Goal: Information Seeking & Learning: Learn about a topic

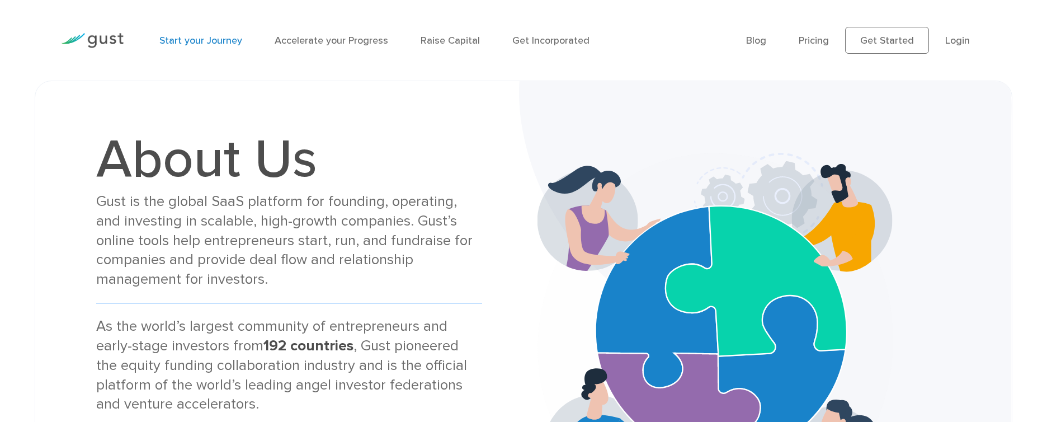
click at [223, 41] on link "Start your Journey" at bounding box center [200, 41] width 83 height 12
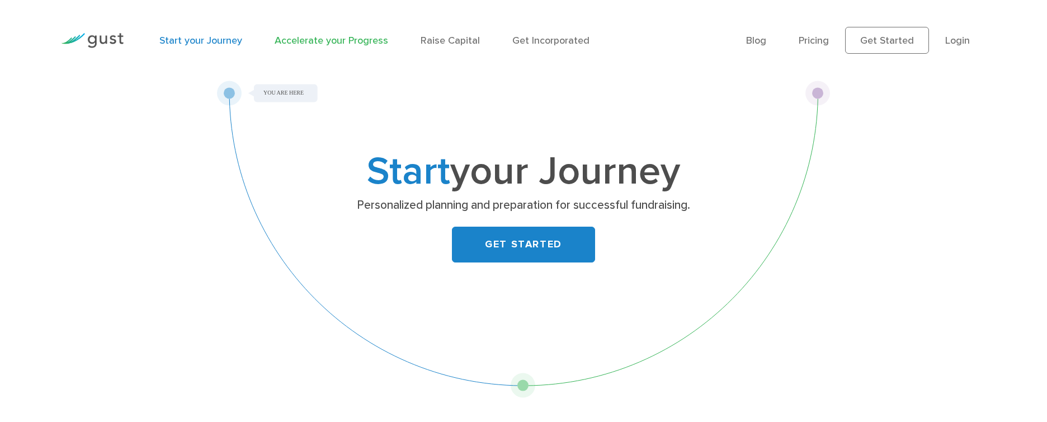
click at [300, 45] on link "Accelerate your Progress" at bounding box center [331, 41] width 113 height 12
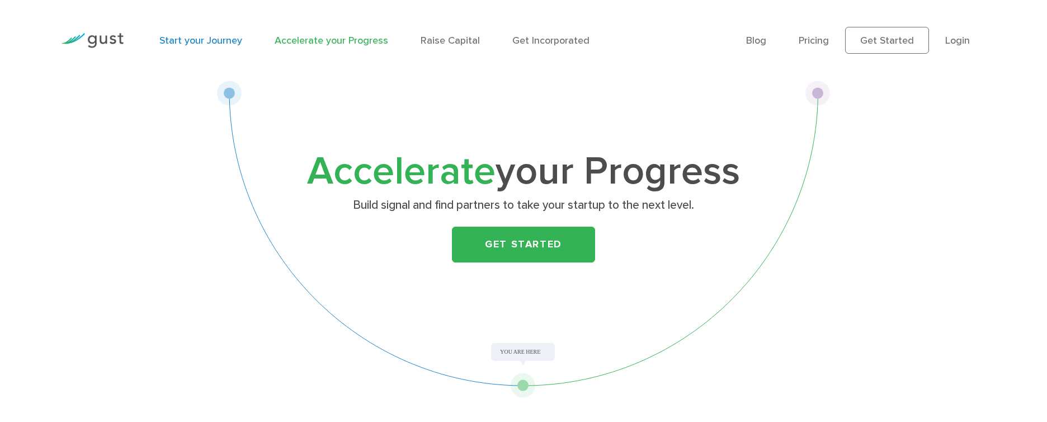
click at [215, 40] on link "Start your Journey" at bounding box center [200, 41] width 83 height 12
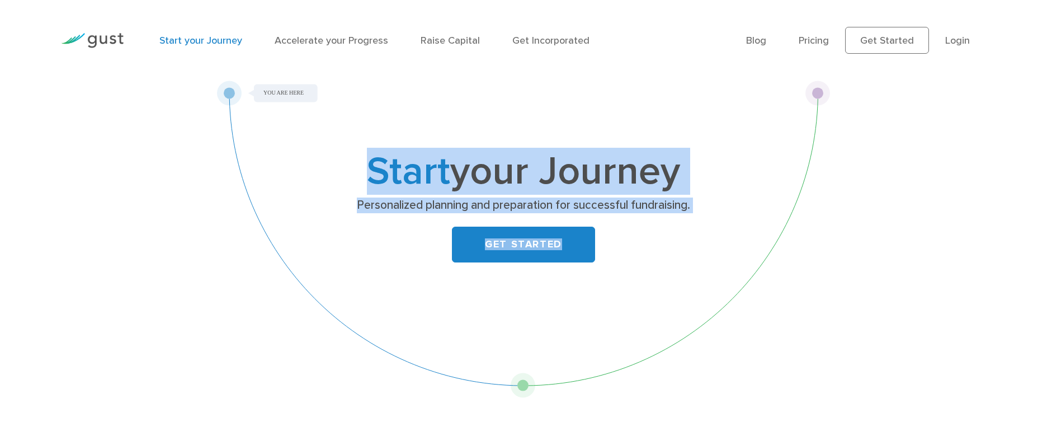
drag, startPoint x: 230, startPoint y: 95, endPoint x: 519, endPoint y: 370, distance: 399.4
click at [518, 360] on div "Start your Journey Personalized planning and preparation for successful fundrai…" at bounding box center [523, 239] width 614 height 317
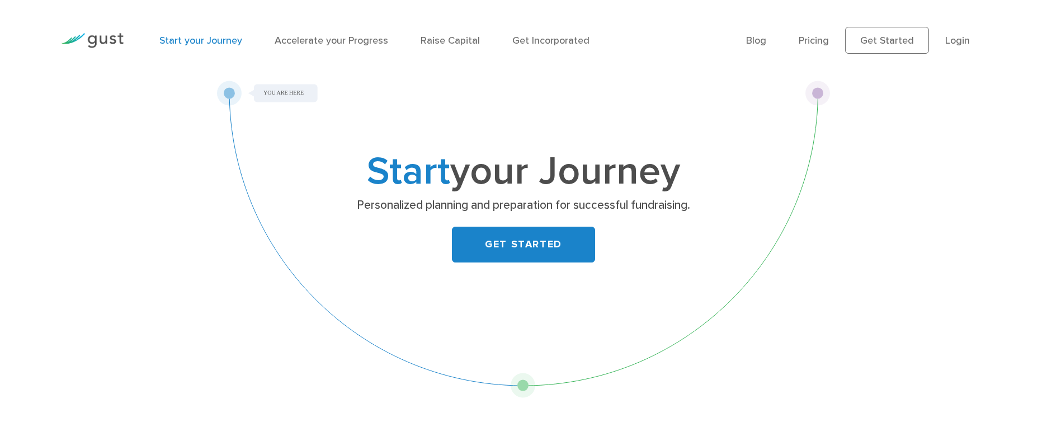
click at [526, 382] on div "Start your Journey Personalized planning and preparation for successful fundrai…" at bounding box center [523, 239] width 614 height 317
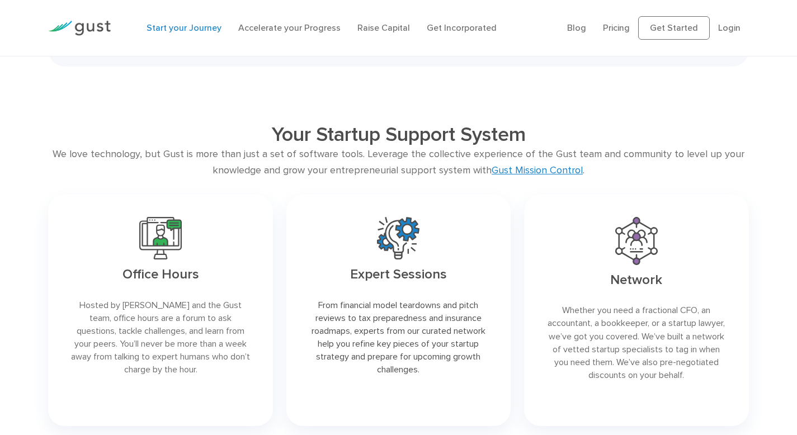
scroll to position [1493, 0]
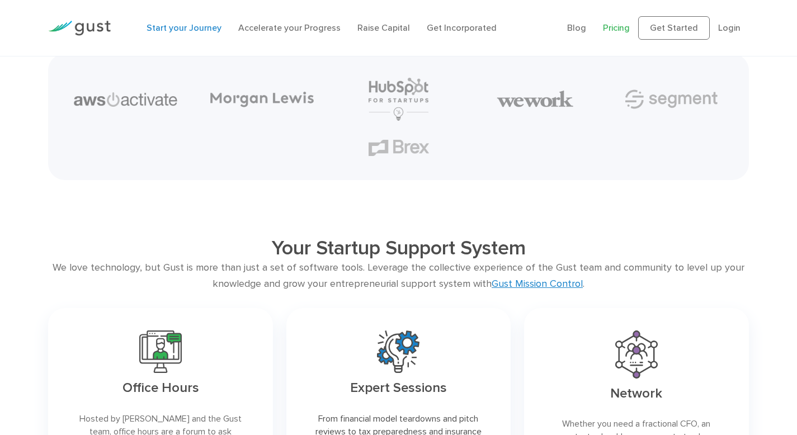
click at [620, 26] on link "Pricing" at bounding box center [616, 27] width 27 height 11
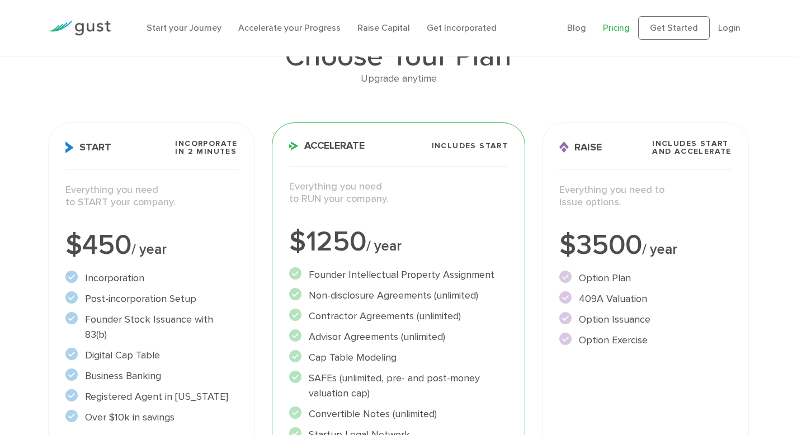
scroll to position [92, 0]
click at [325, 319] on li "Contractor Agreements (unlimited)" at bounding box center [398, 316] width 219 height 15
click at [329, 292] on li "Non-disclosure Agreements (unlimited)" at bounding box center [398, 295] width 219 height 15
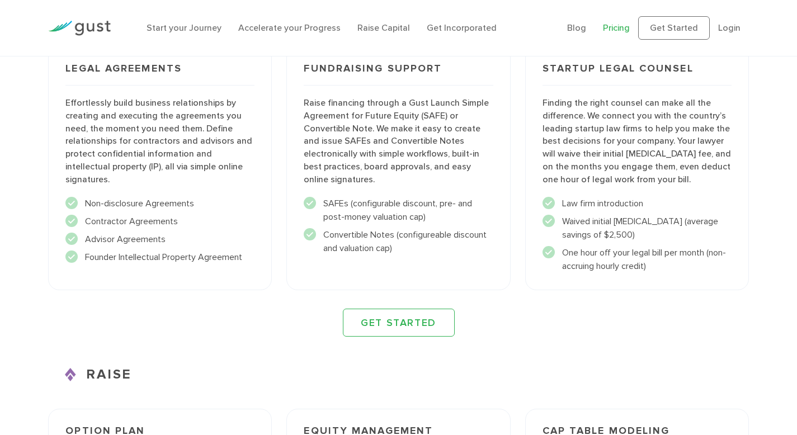
scroll to position [1200, 0]
